Goal: Check status: Check status

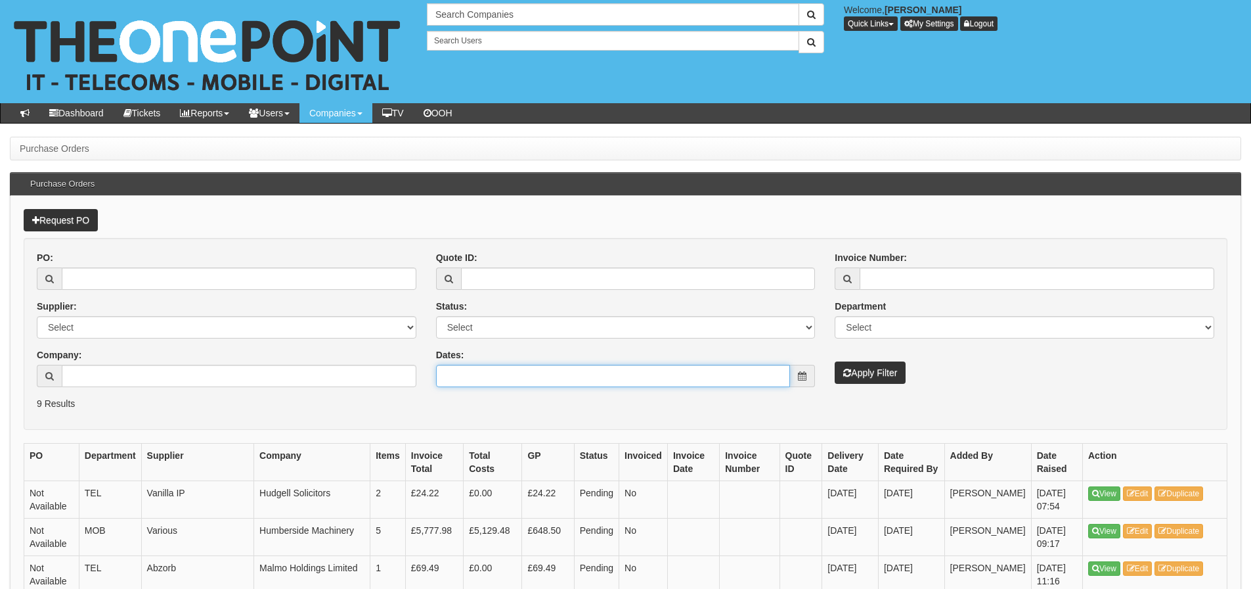
click at [600, 376] on input "Dates:" at bounding box center [613, 376] width 355 height 22
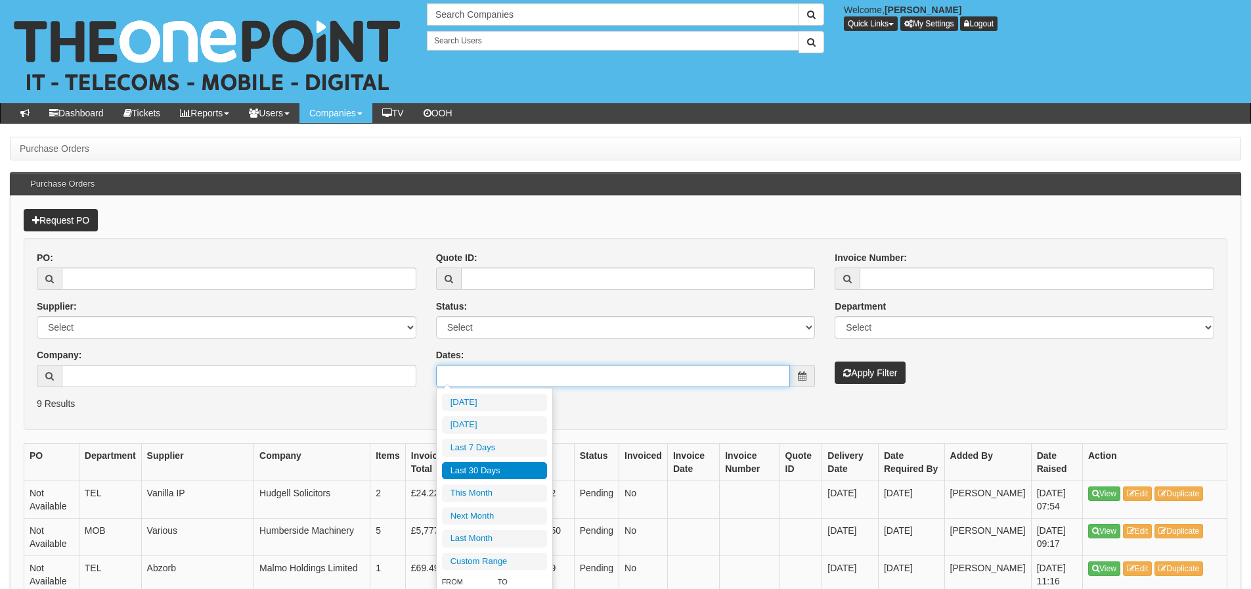
type input "[DATE]"
click at [522, 462] on li "Last 30 Days" at bounding box center [494, 471] width 105 height 18
type input "2025-08-26 - 2025-09-24"
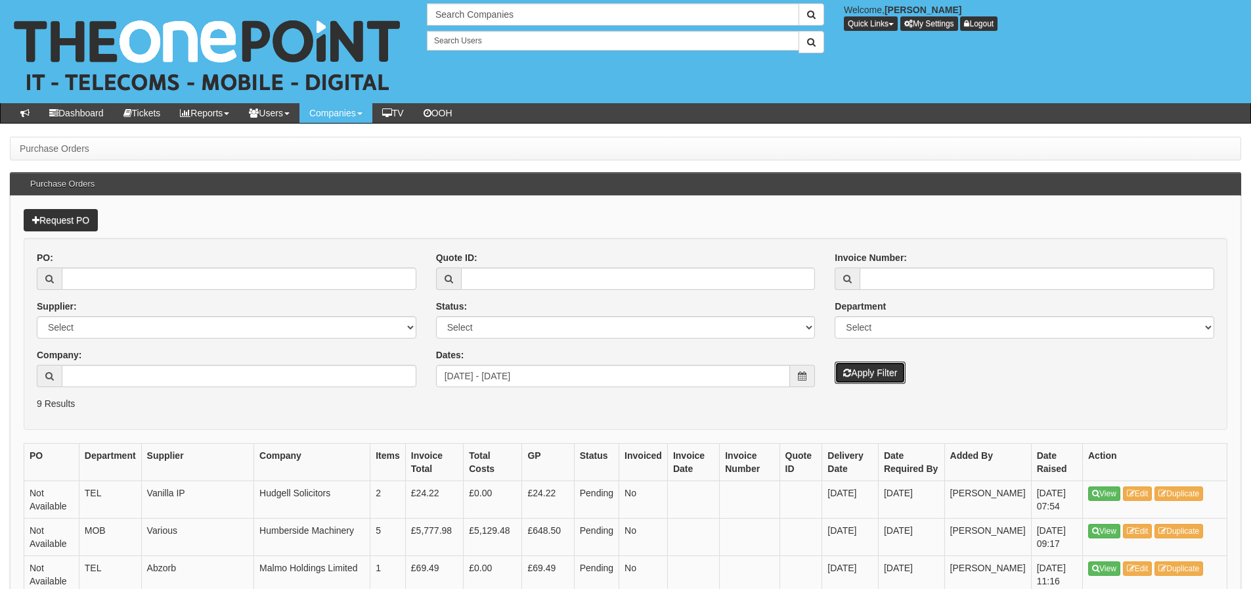
click at [884, 367] on button "Apply Filter" at bounding box center [870, 372] width 71 height 22
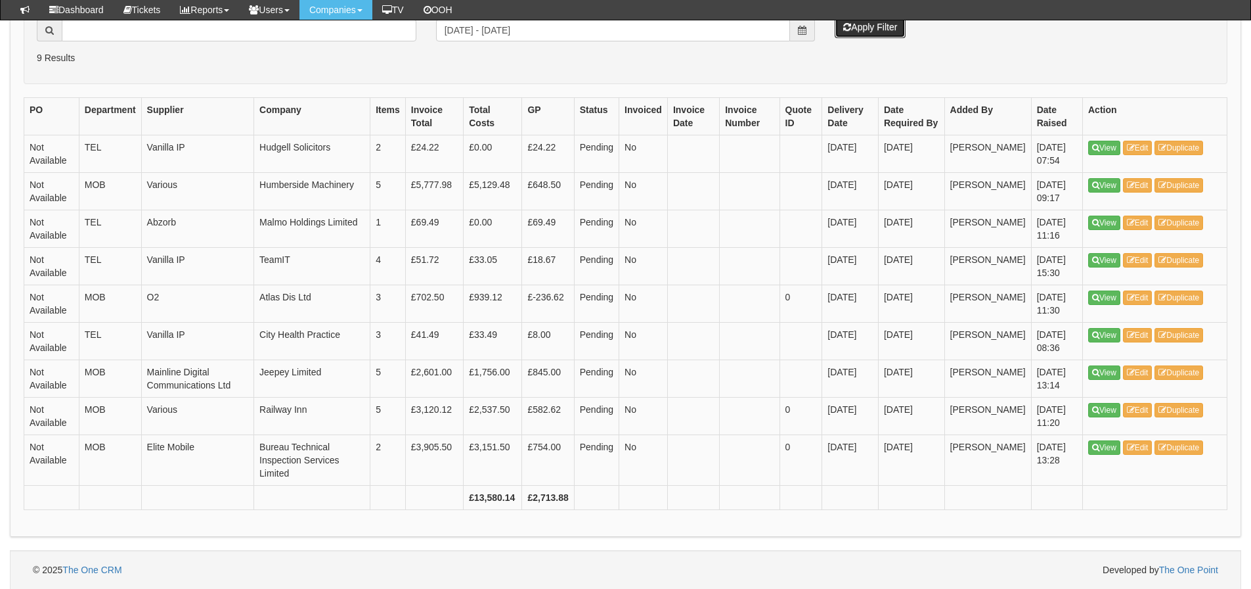
scroll to position [313, 0]
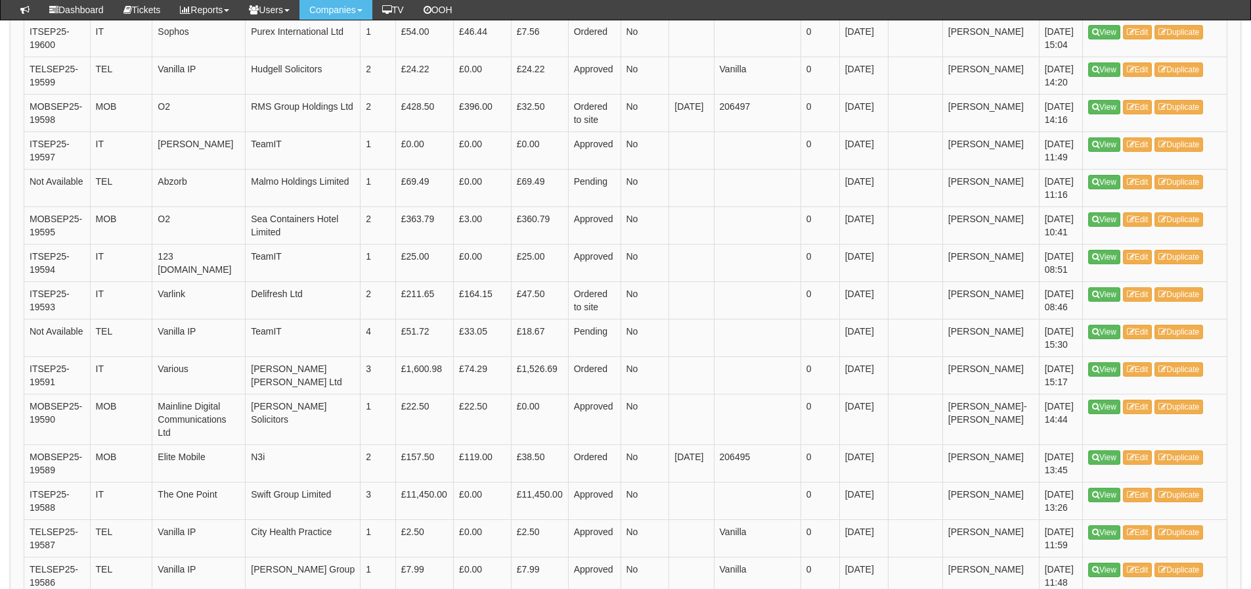
scroll to position [1511, 0]
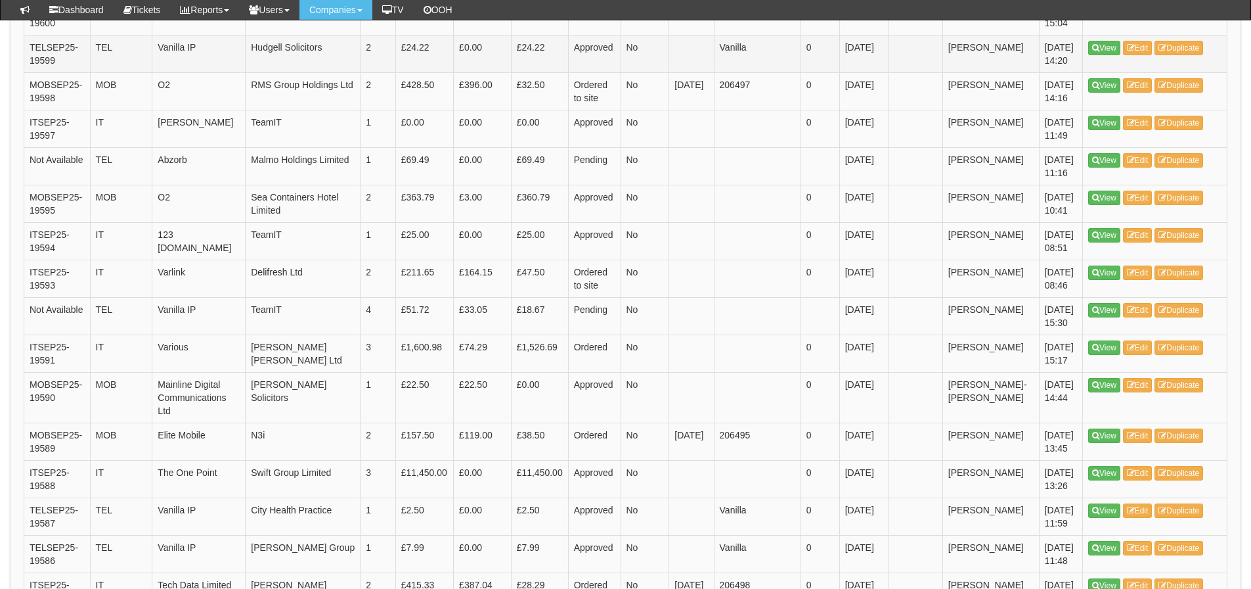
click at [614, 72] on td "Approved" at bounding box center [594, 53] width 53 height 37
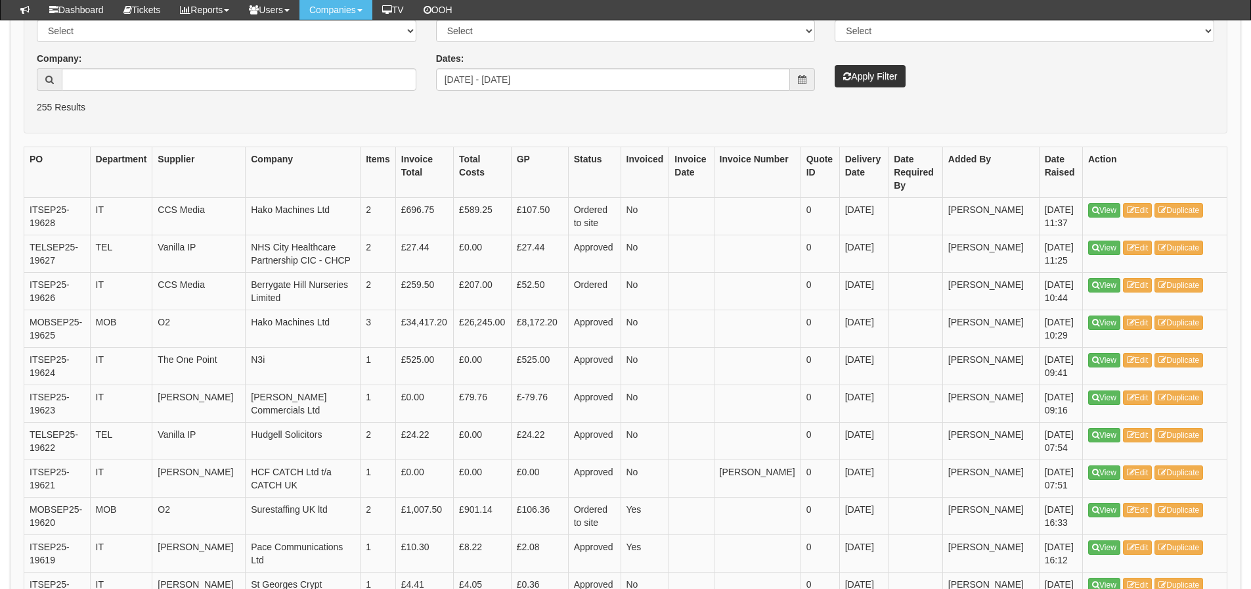
scroll to position [0, 0]
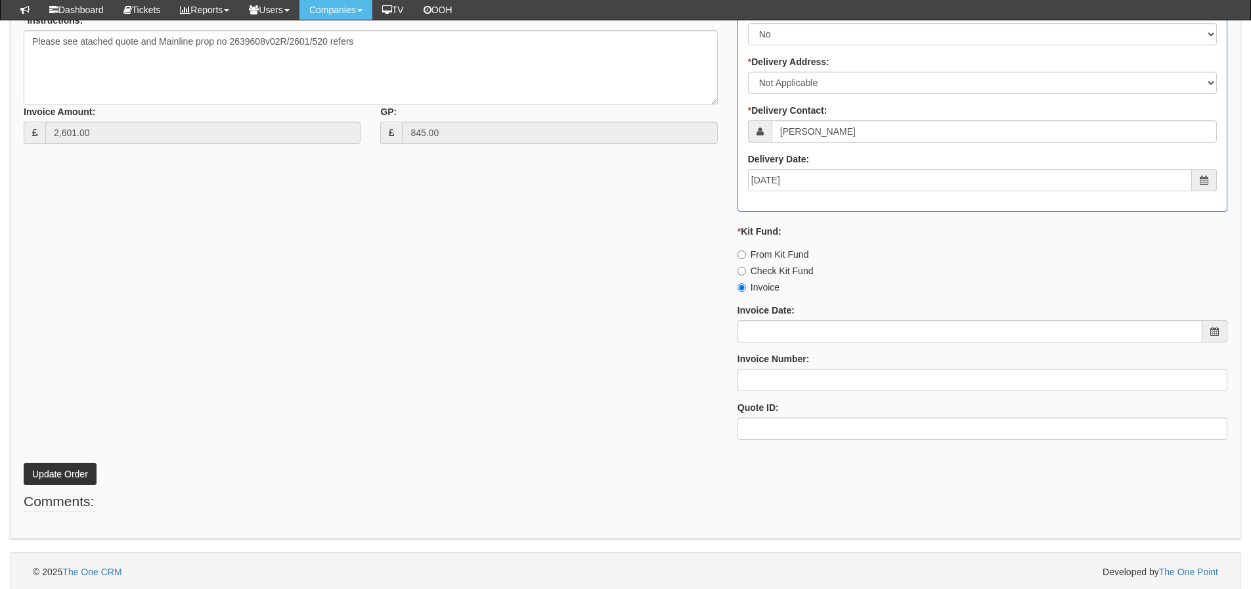
scroll to position [769, 0]
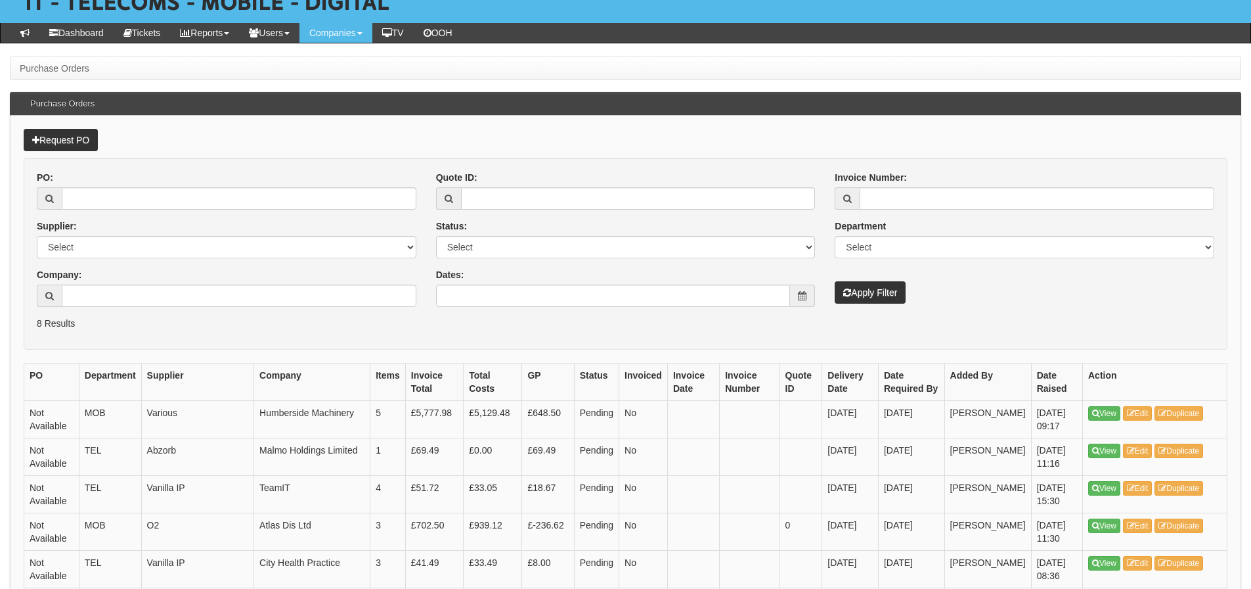
scroll to position [78, 0]
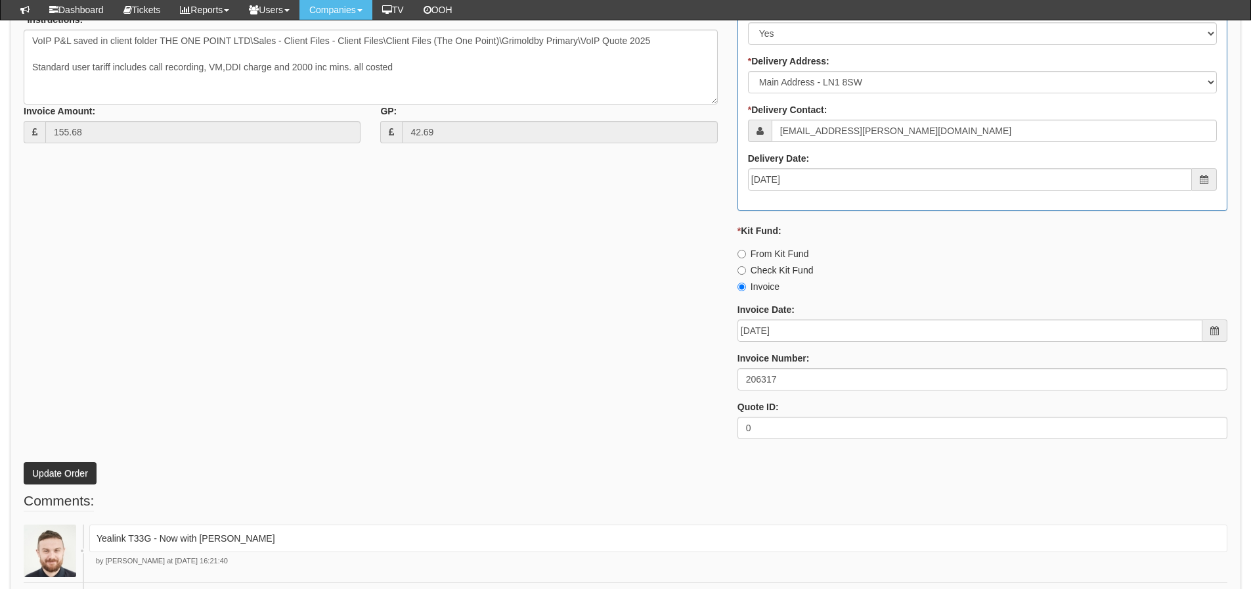
scroll to position [723, 0]
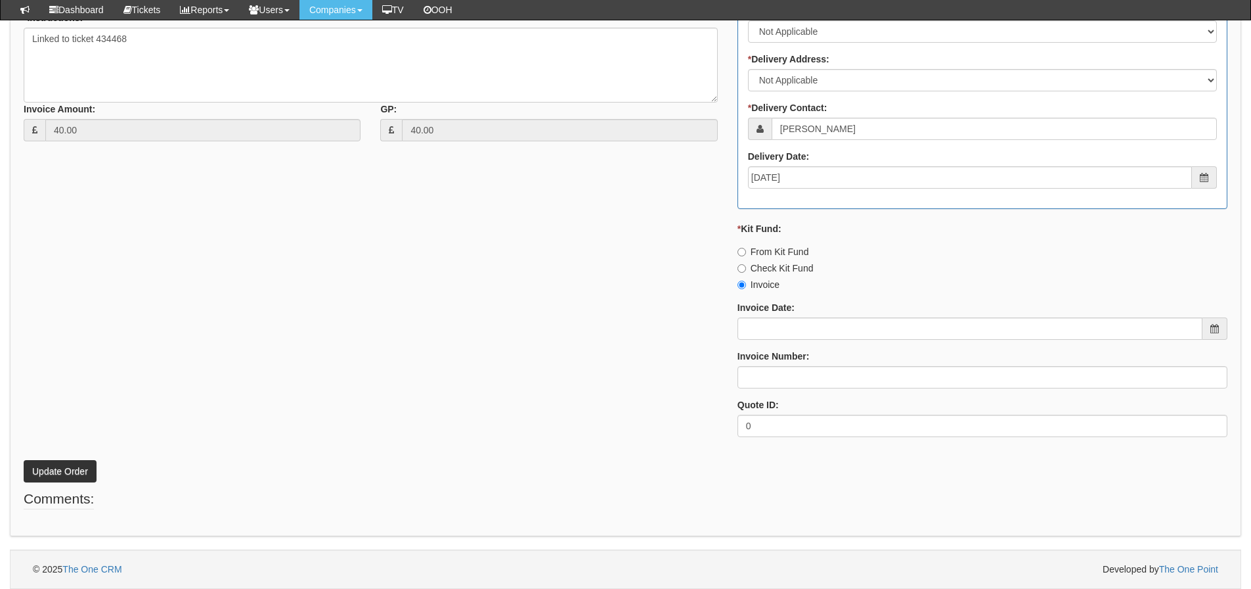
scroll to position [386, 0]
